Goal: Task Accomplishment & Management: Use online tool/utility

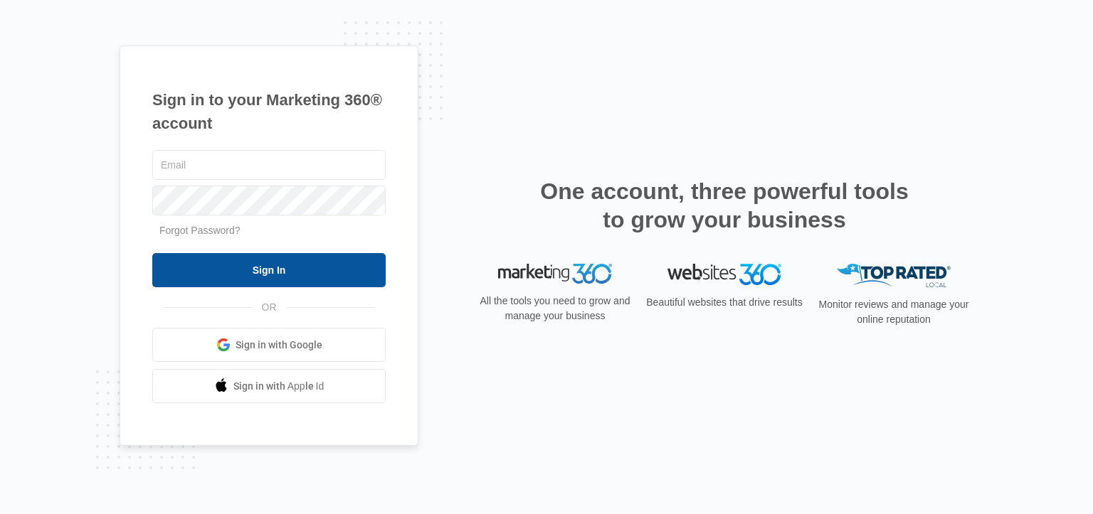
type input "[EMAIL_ADDRESS][DOMAIN_NAME]"
click at [317, 269] on input "Sign In" at bounding box center [268, 270] width 233 height 34
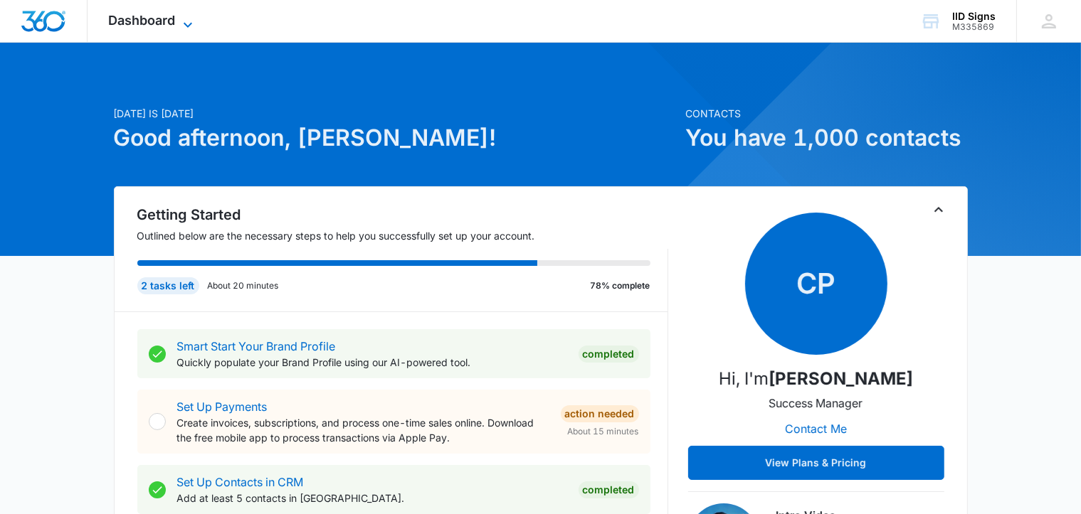
click at [155, 26] on span "Dashboard" at bounding box center [142, 20] width 67 height 15
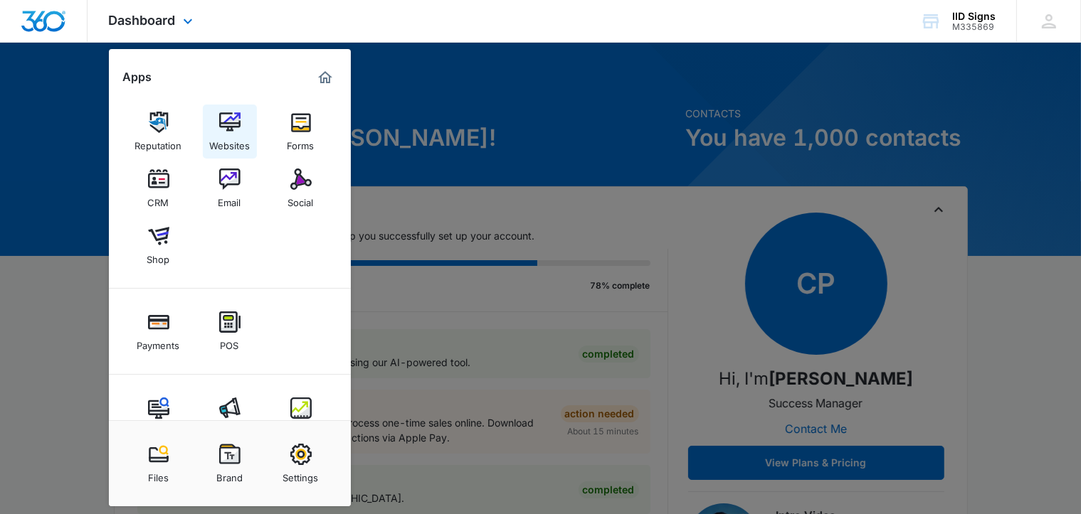
click at [233, 129] on img at bounding box center [229, 122] width 21 height 21
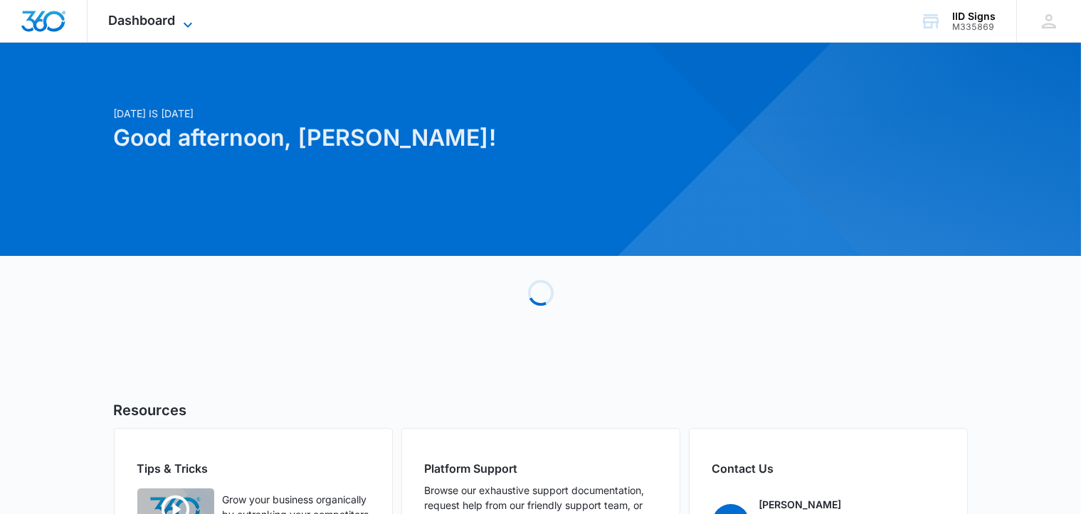
click at [179, 24] on icon at bounding box center [187, 24] width 17 height 17
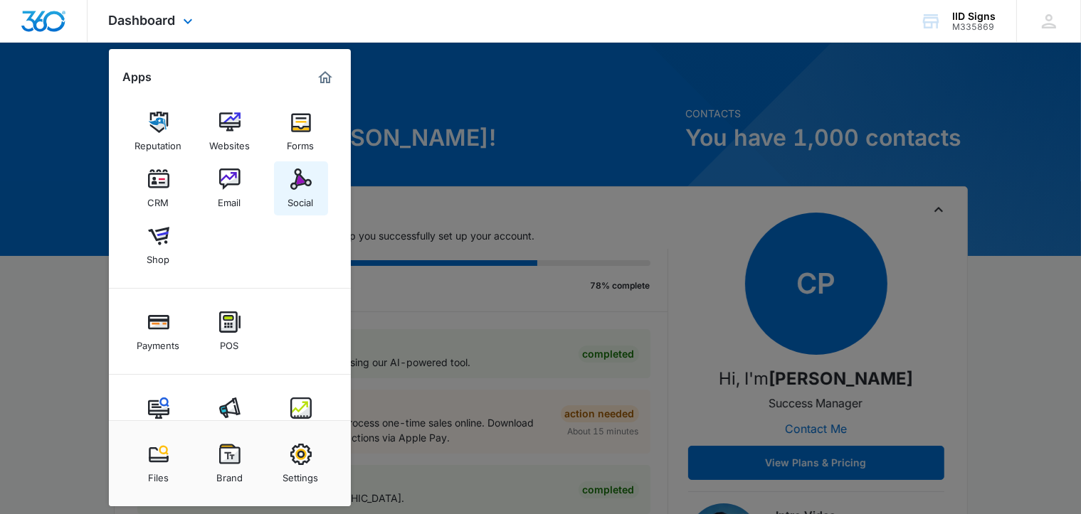
click at [299, 178] on img at bounding box center [300, 179] width 21 height 21
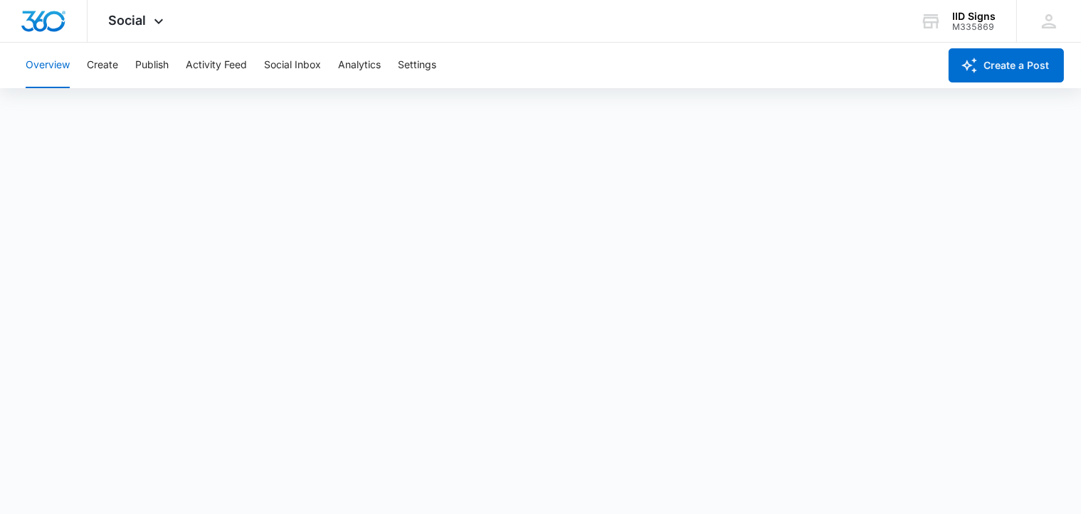
scroll to position [4, 0]
